Goal: Task Accomplishment & Management: Use online tool/utility

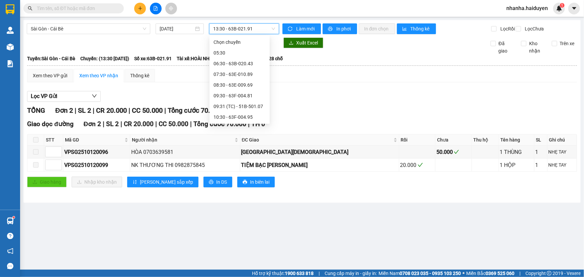
click at [238, 29] on span "13:30 - 63B-021.91" at bounding box center [244, 29] width 62 height 10
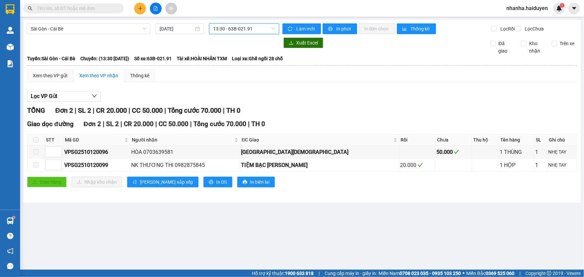
click at [230, 29] on span "13:30 - 63B-021.91" at bounding box center [244, 29] width 62 height 10
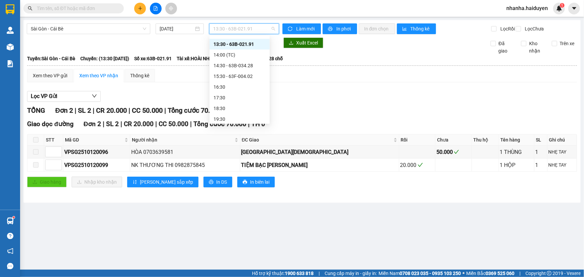
scroll to position [128, 0]
click at [238, 45] on div "14:00 (TC)" at bounding box center [239, 42] width 52 height 7
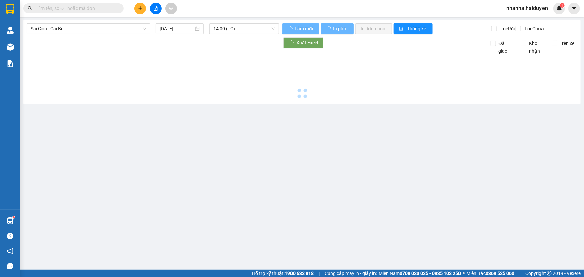
click at [238, 45] on div at bounding box center [153, 42] width 252 height 11
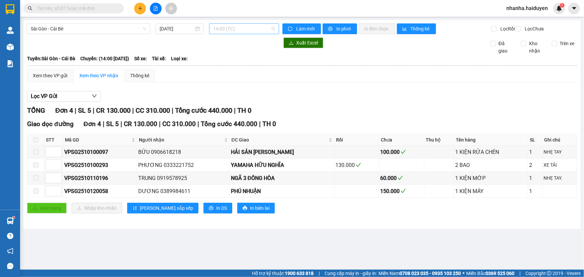
click at [239, 29] on span "14:00 (TC)" at bounding box center [244, 29] width 62 height 10
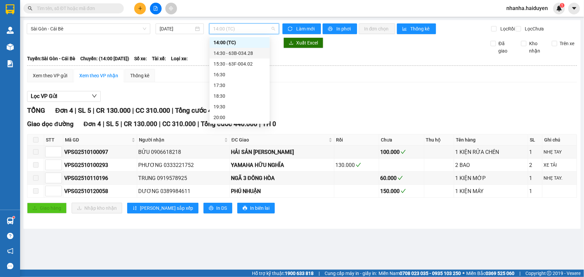
click at [242, 48] on div "14:30 - 63B-034.28" at bounding box center [239, 53] width 60 height 11
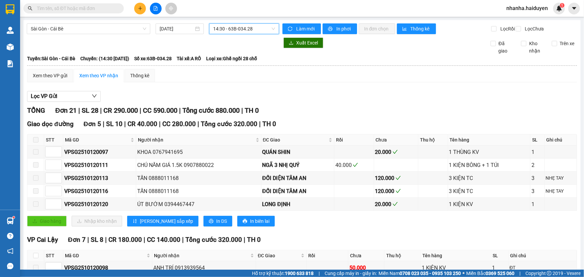
click at [248, 27] on span "14:30 - 63B-034.28" at bounding box center [244, 29] width 62 height 10
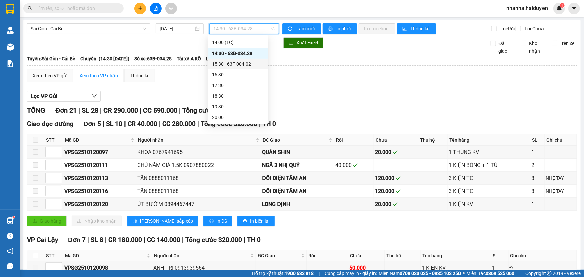
click at [244, 64] on div "15:30 - 63F-004.02" at bounding box center [238, 63] width 52 height 7
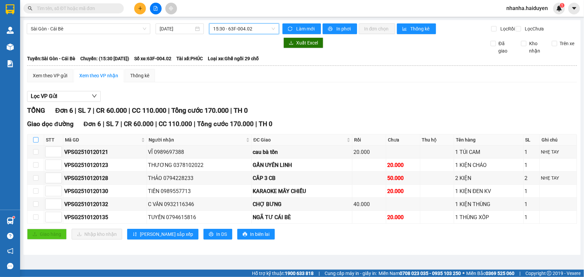
click at [35, 143] on input "checkbox" at bounding box center [35, 139] width 5 height 5
checkbox input "true"
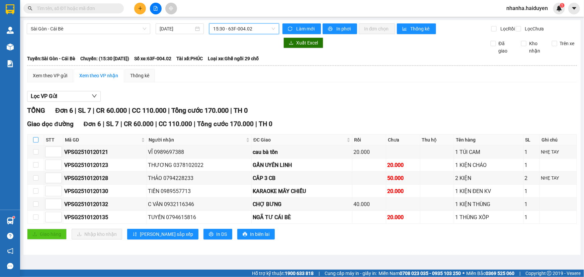
checkbox input "true"
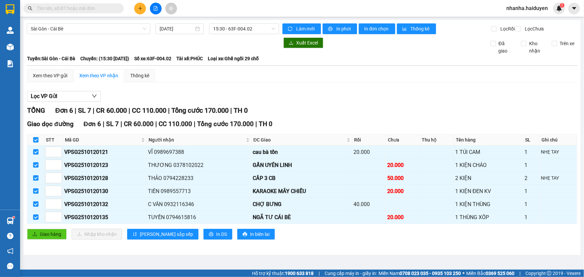
click at [47, 232] on div "Giao dọc đường Đơn 6 | SL 7 | CR 60.000 | CC 110.000 | Tổng cước 170.000 | TH 0…" at bounding box center [302, 181] width 550 height 125
click at [47, 237] on span "Giao hàng" at bounding box center [50, 234] width 21 height 7
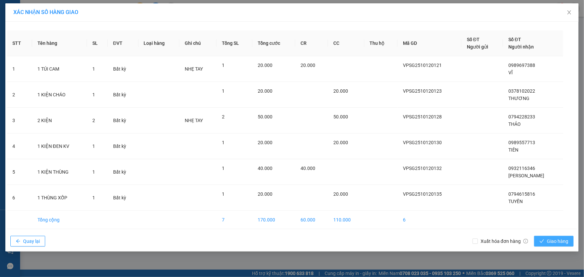
click at [564, 239] on span "Giao hàng" at bounding box center [557, 241] width 21 height 7
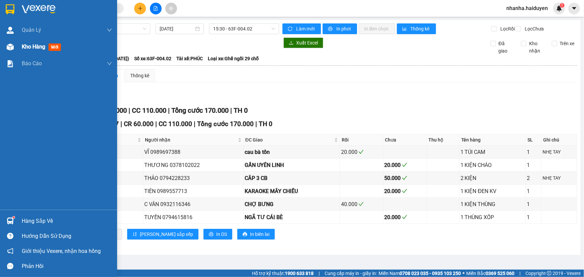
click at [45, 50] on span "Kho hàng" at bounding box center [33, 47] width 23 height 6
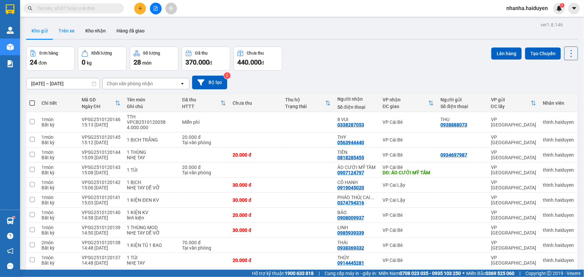
click at [76, 35] on button "Trên xe" at bounding box center [66, 31] width 27 height 16
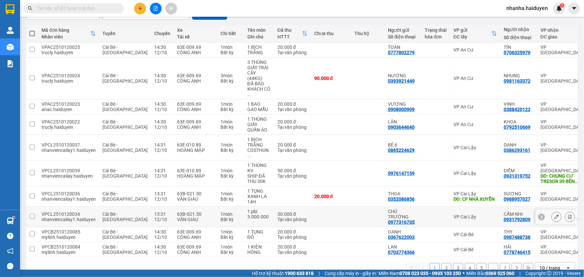
scroll to position [81, 0]
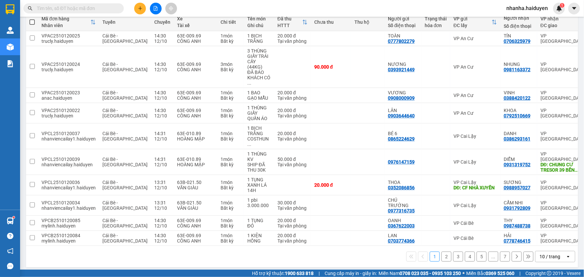
click at [566, 255] on icon "open" at bounding box center [568, 256] width 5 height 5
click at [558, 243] on div "100 / trang" at bounding box center [550, 239] width 40 height 12
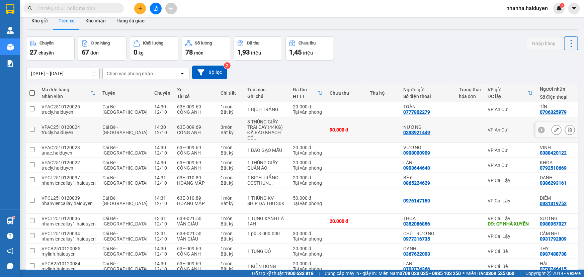
scroll to position [0, 0]
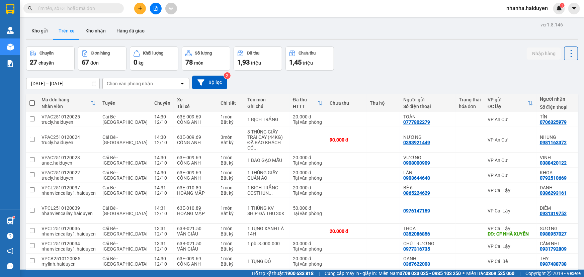
click at [141, 87] on div "Chọn văn phòng nhận" at bounding box center [141, 83] width 77 height 11
click at [147, 102] on div "VP Cái Bè" at bounding box center [145, 98] width 87 height 12
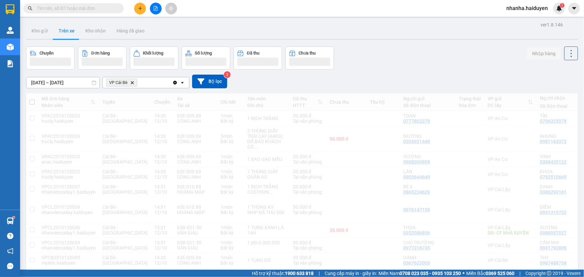
click at [157, 82] on div "VP Cái Bè Delete" at bounding box center [138, 82] width 70 height 11
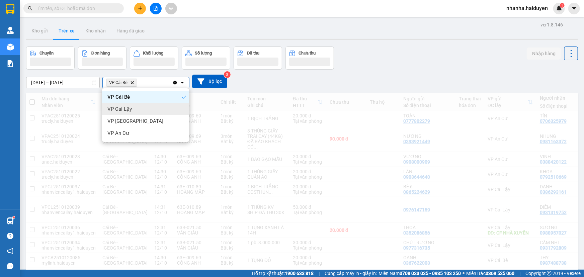
click at [136, 111] on div "VP Cai Lậy" at bounding box center [145, 109] width 87 height 12
